Goal: Information Seeking & Learning: Learn about a topic

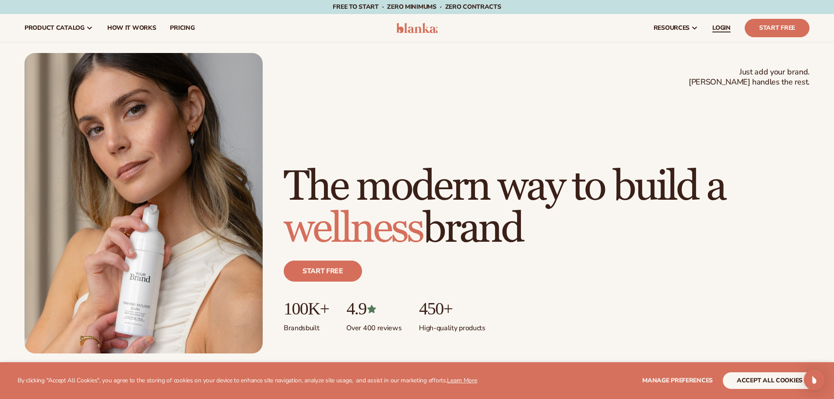
click at [723, 27] on span "LOGIN" at bounding box center [721, 28] width 18 height 7
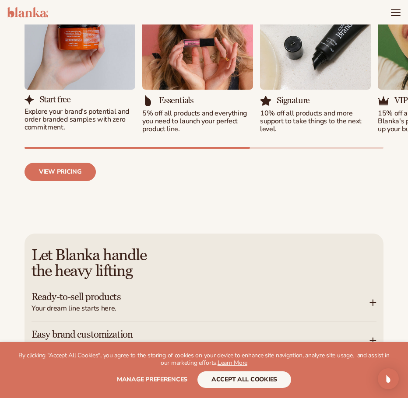
drag, startPoint x: 222, startPoint y: 124, endPoint x: 208, endPoint y: 109, distance: 20.1
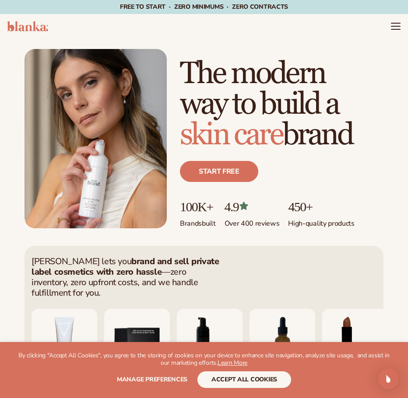
drag, startPoint x: 225, startPoint y: 198, endPoint x: 107, endPoint y: 15, distance: 218.1
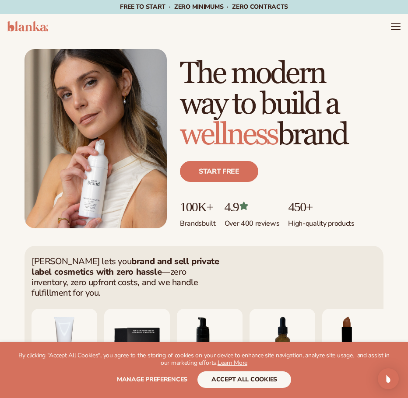
click at [153, 7] on span "Free to start · ZERO minimums · ZERO contracts ·" at bounding box center [204, 7] width 168 height 8
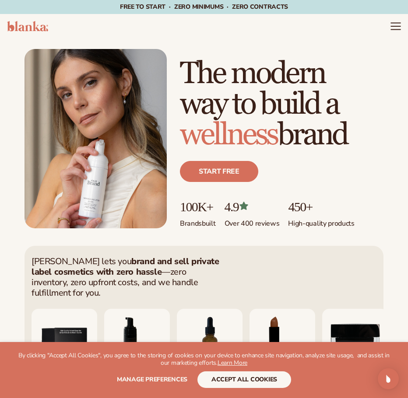
click at [394, 28] on icon "Menu" at bounding box center [395, 26] width 11 height 11
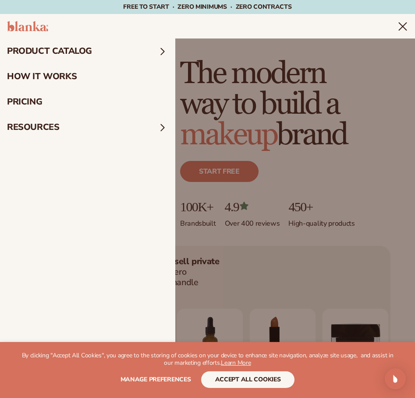
click at [33, 76] on link "How It Works" at bounding box center [87, 76] width 175 height 25
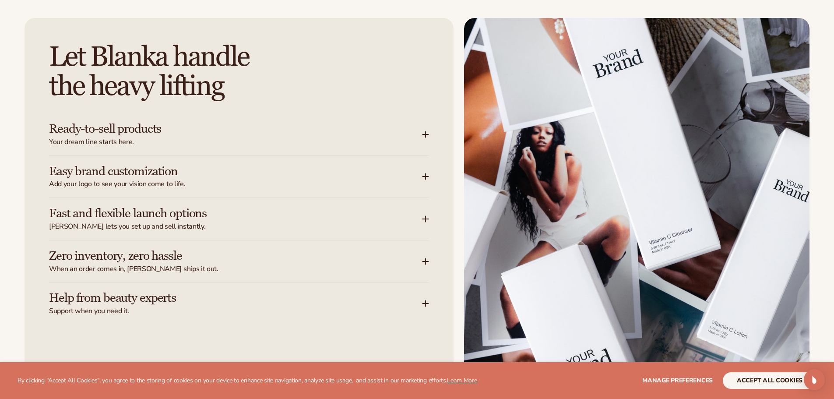
scroll to position [1138, 0]
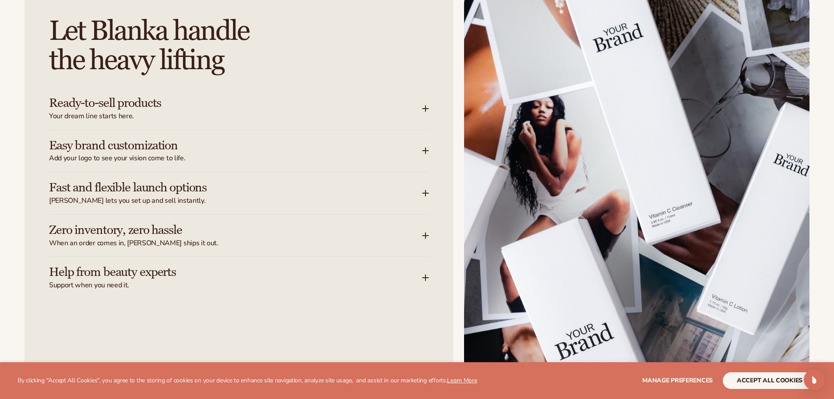
click at [152, 186] on h3 "Fast and flexible launch options" at bounding box center [222, 188] width 347 height 14
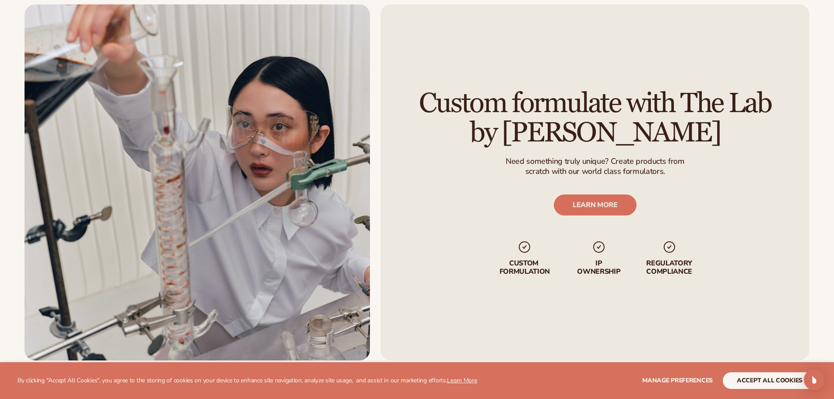
scroll to position [2320, 0]
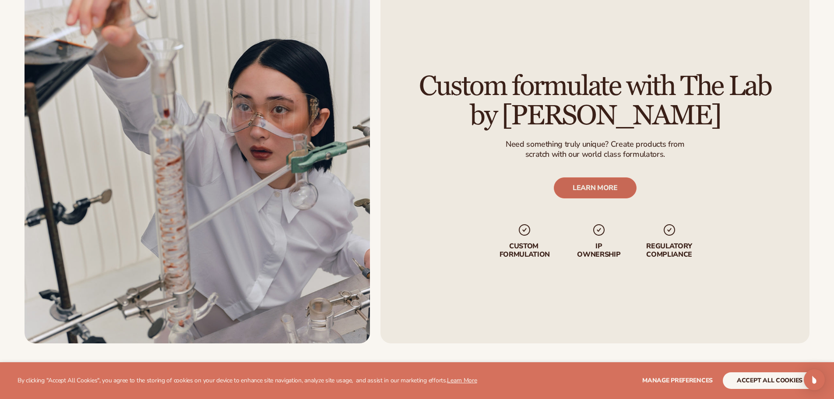
click at [573, 183] on link "LEARN MORE" at bounding box center [594, 187] width 83 height 21
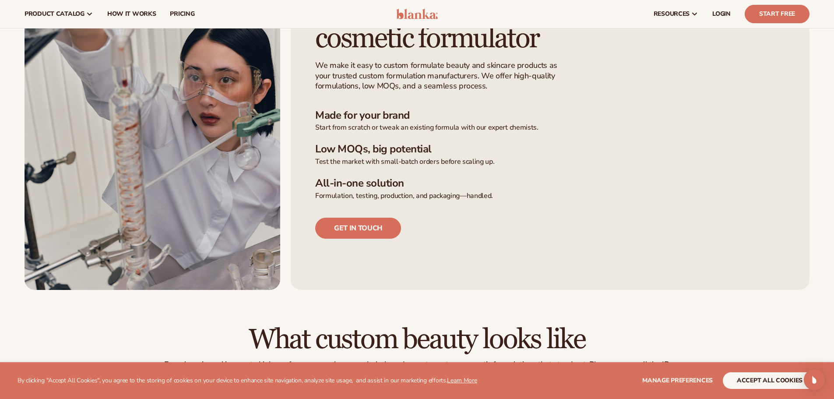
scroll to position [263, 0]
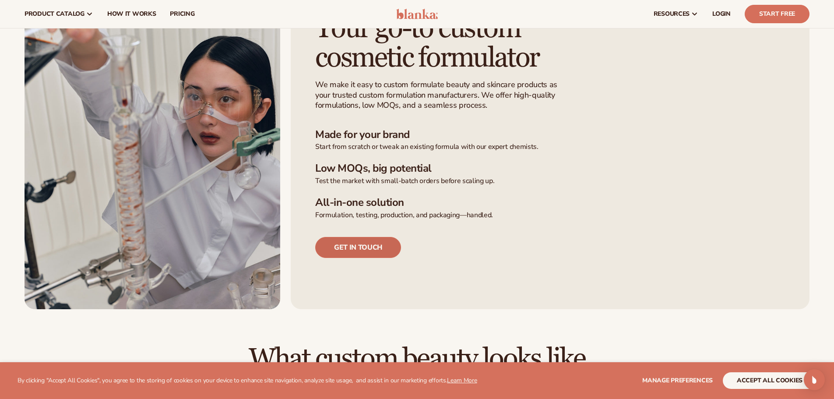
click at [352, 247] on link "Get in touch" at bounding box center [358, 247] width 86 height 21
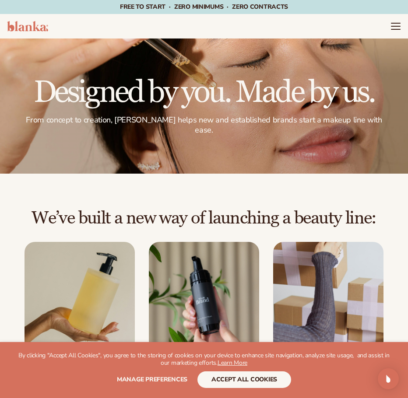
drag, startPoint x: 363, startPoint y: 117, endPoint x: 72, endPoint y: -4, distance: 315.8
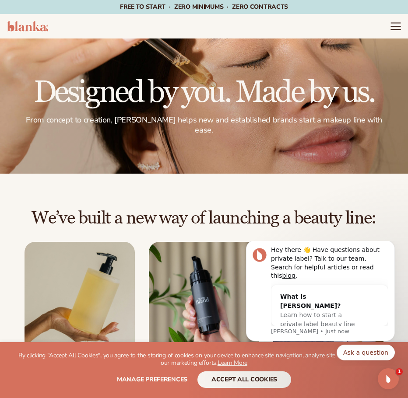
click at [394, 25] on icon "Menu" at bounding box center [395, 26] width 11 height 11
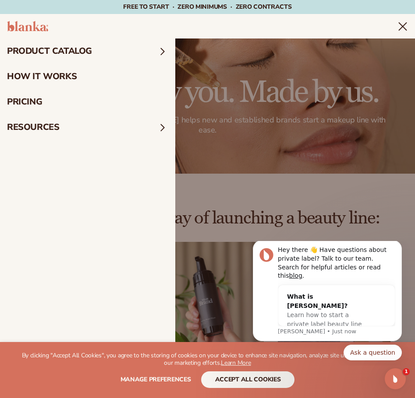
click at [25, 49] on summary "product catalog" at bounding box center [87, 51] width 175 height 25
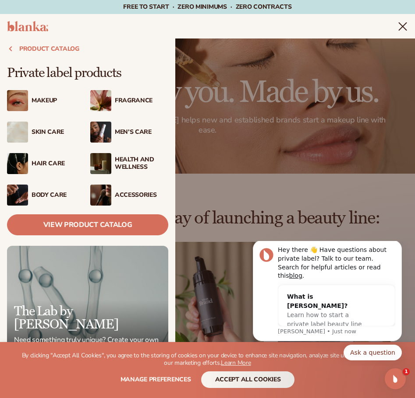
click at [41, 101] on div "Makeup" at bounding box center [58, 100] width 53 height 7
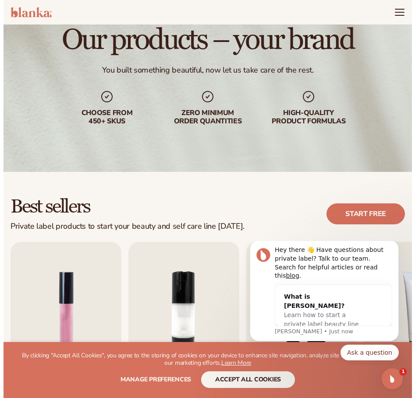
scroll to position [44, 0]
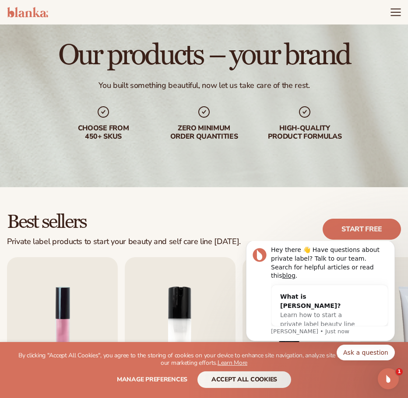
click at [394, 12] on icon "Menu" at bounding box center [395, 12] width 9 height 0
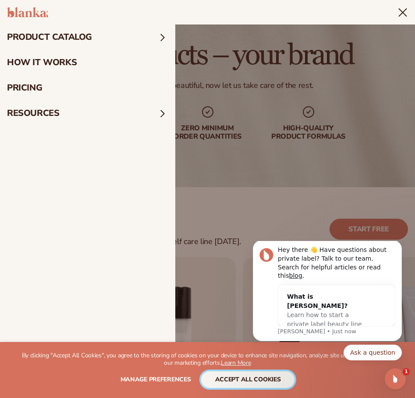
click at [270, 377] on button "accept all cookies" at bounding box center [248, 380] width 94 height 17
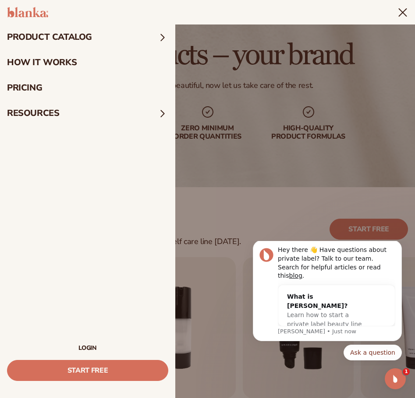
click at [88, 345] on link "LOGIN" at bounding box center [87, 348] width 161 height 6
